Goal: Check status: Check status

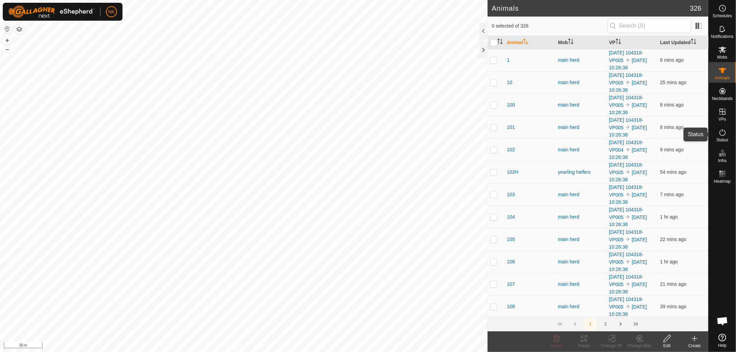
click at [725, 139] on span "Status" at bounding box center [722, 140] width 12 height 4
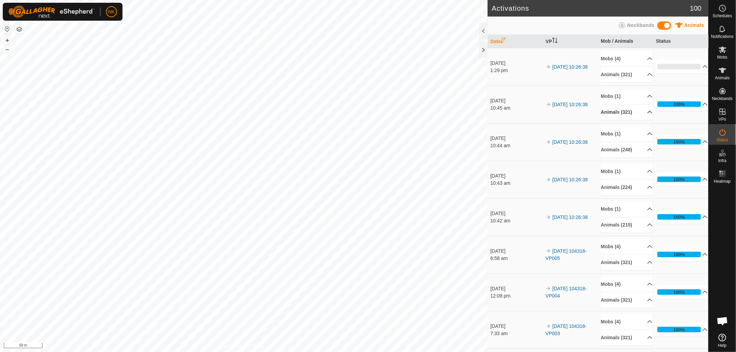
click at [616, 111] on p-accordion-header "Animals (321)" at bounding box center [627, 113] width 52 height 16
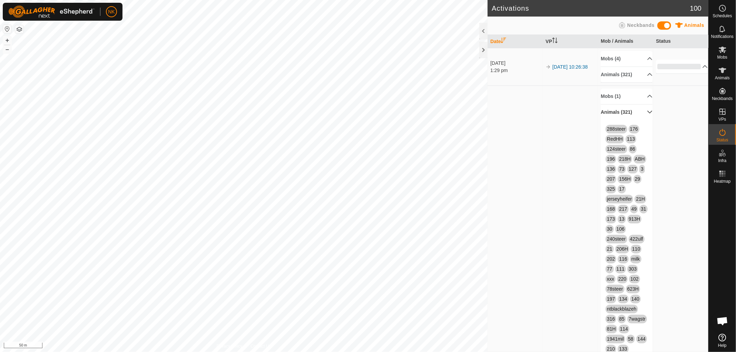
click at [616, 111] on p-accordion-header "Animals (321)" at bounding box center [627, 113] width 52 height 16
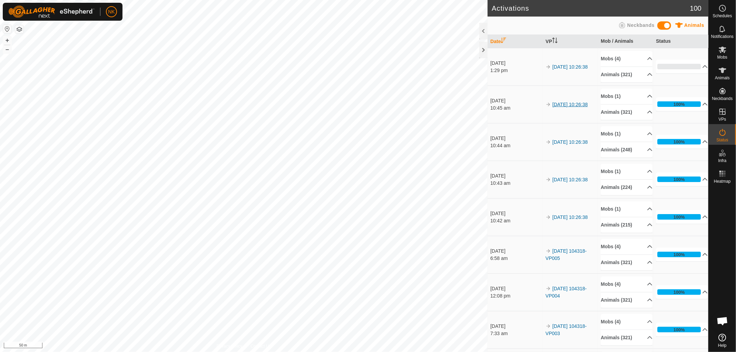
click at [556, 107] on link "[DATE] 10:26:38" at bounding box center [569, 105] width 35 height 6
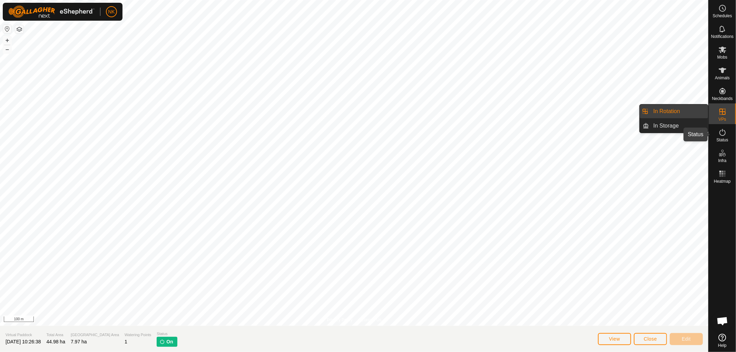
click at [719, 135] on icon at bounding box center [722, 132] width 8 height 8
